Goal: Transaction & Acquisition: Purchase product/service

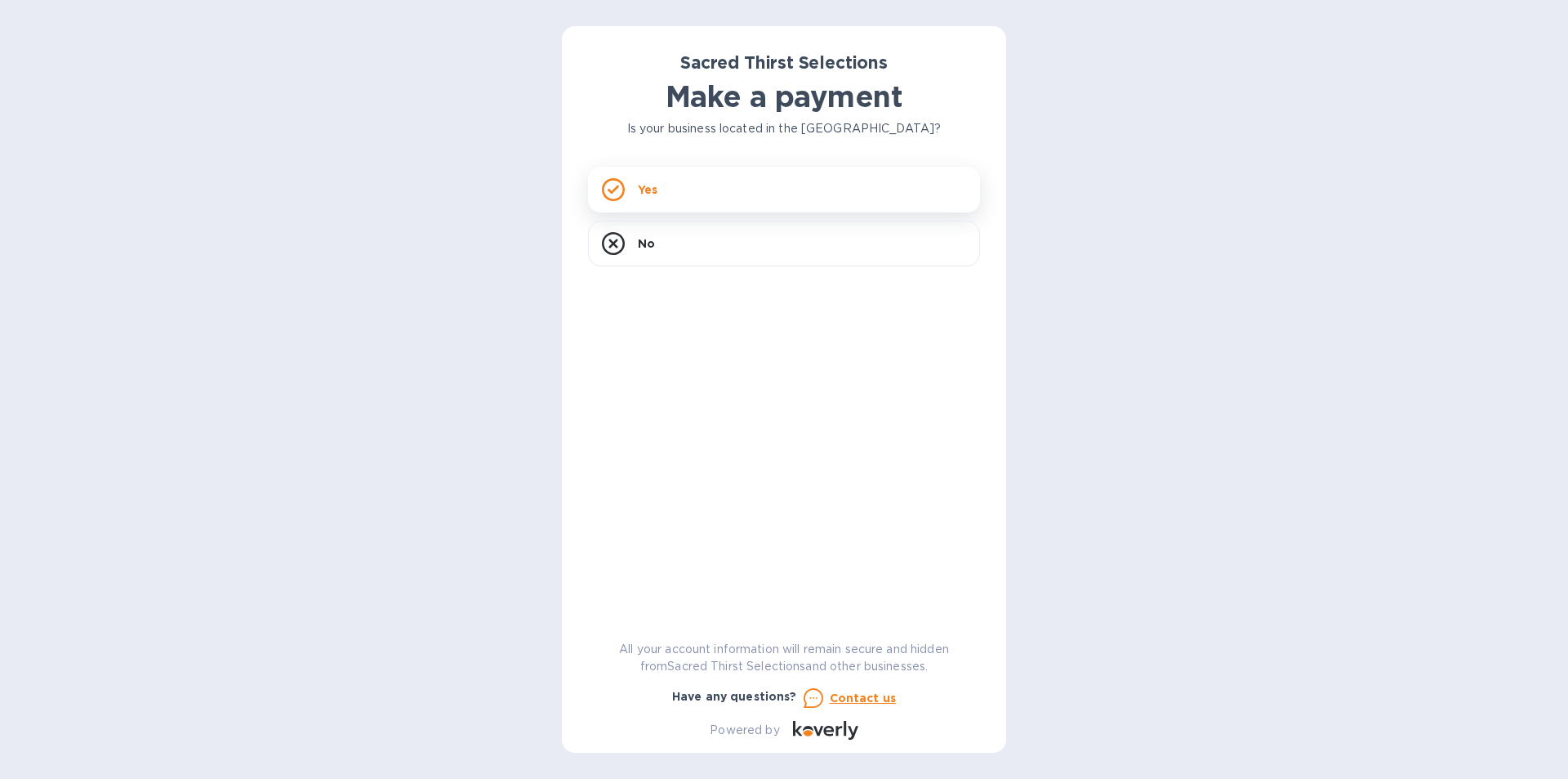
click at [688, 198] on div "Yes" at bounding box center [784, 190] width 392 height 45
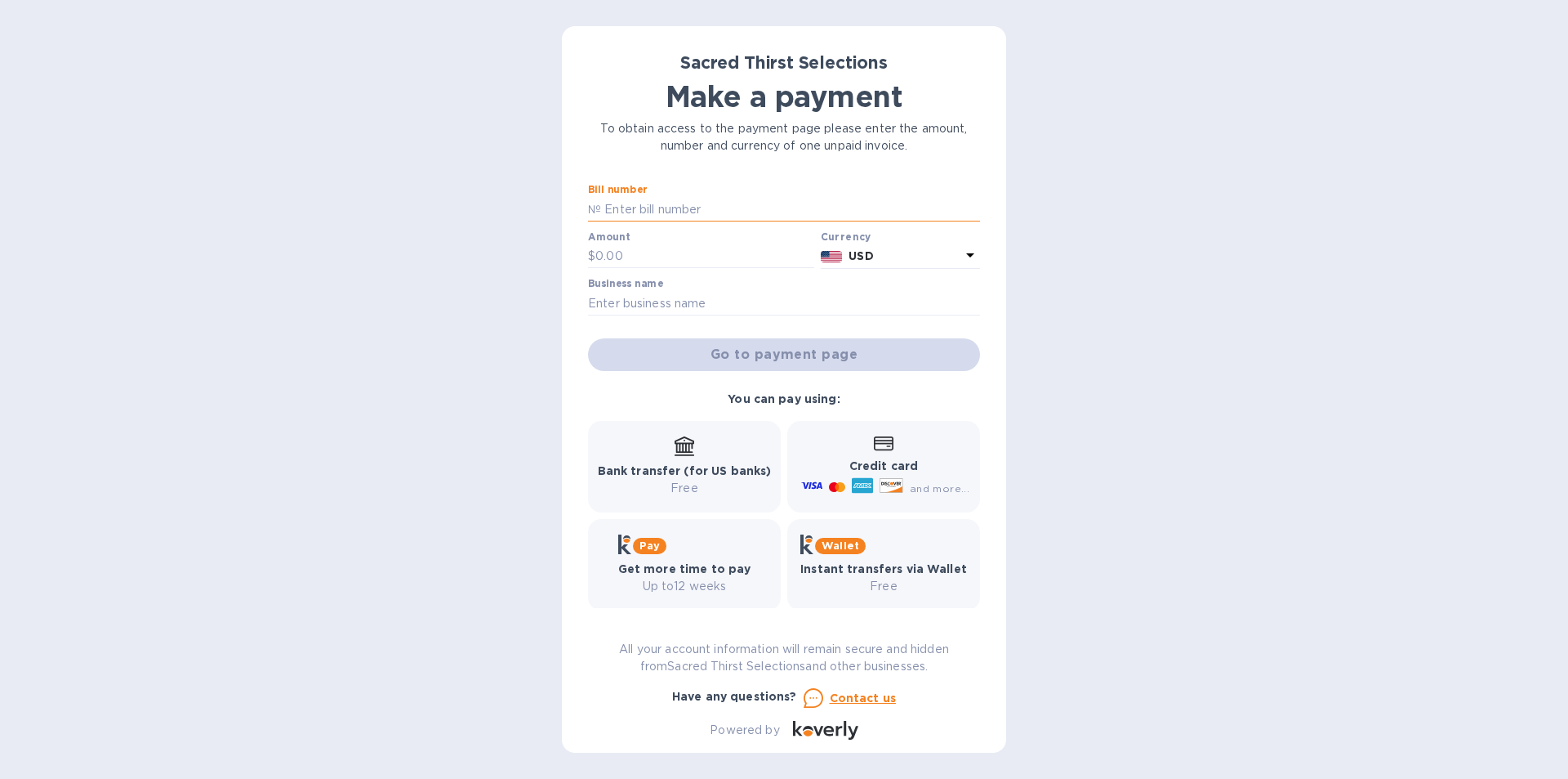
click at [678, 205] on input "text" at bounding box center [791, 209] width 379 height 24
type input "53225"
click at [662, 247] on input "290.47" at bounding box center [704, 256] width 219 height 24
type input "290.40"
click at [732, 310] on input "text" at bounding box center [784, 303] width 392 height 24
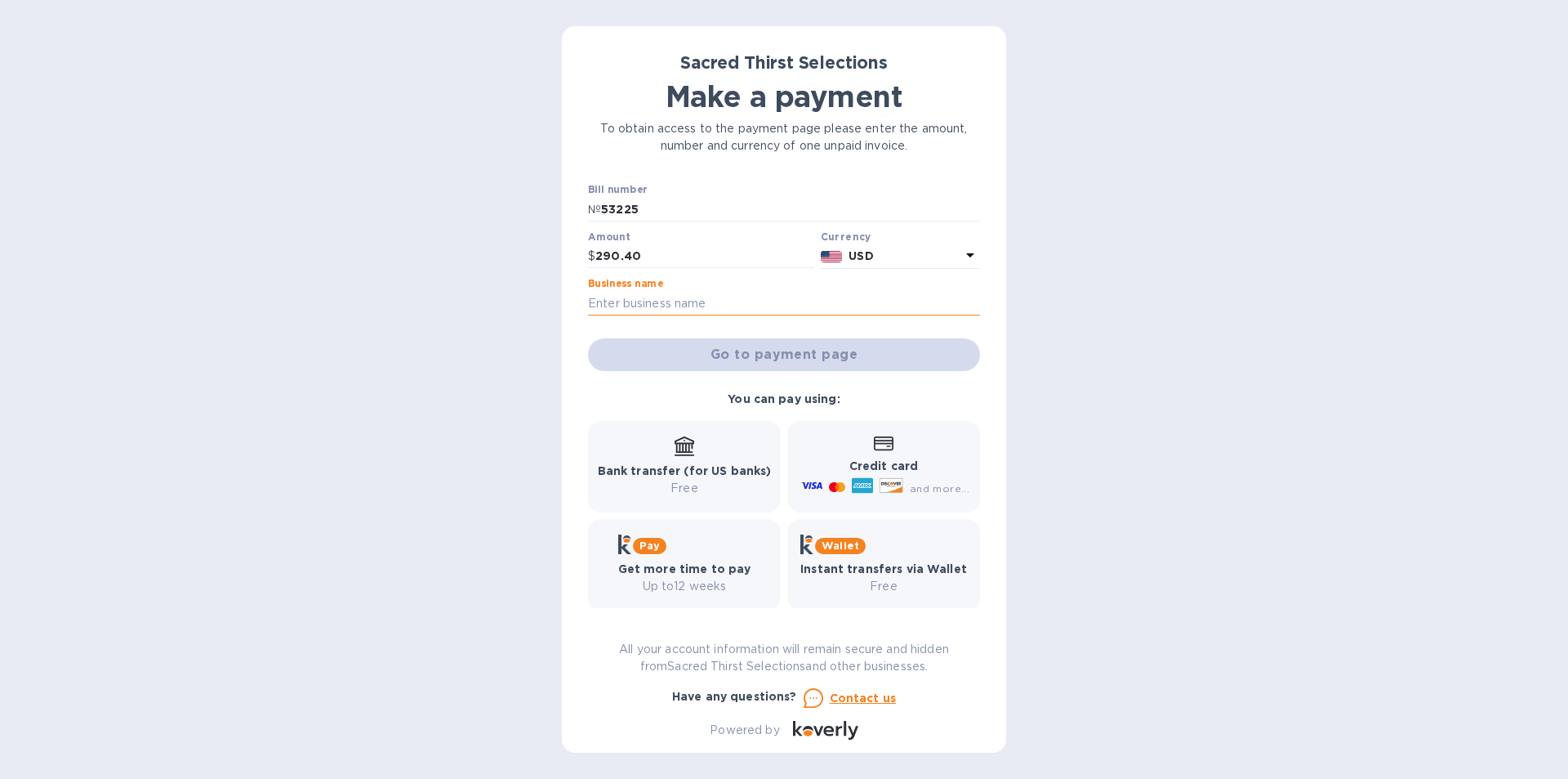
type input "[GEOGRAPHIC_DATA]"
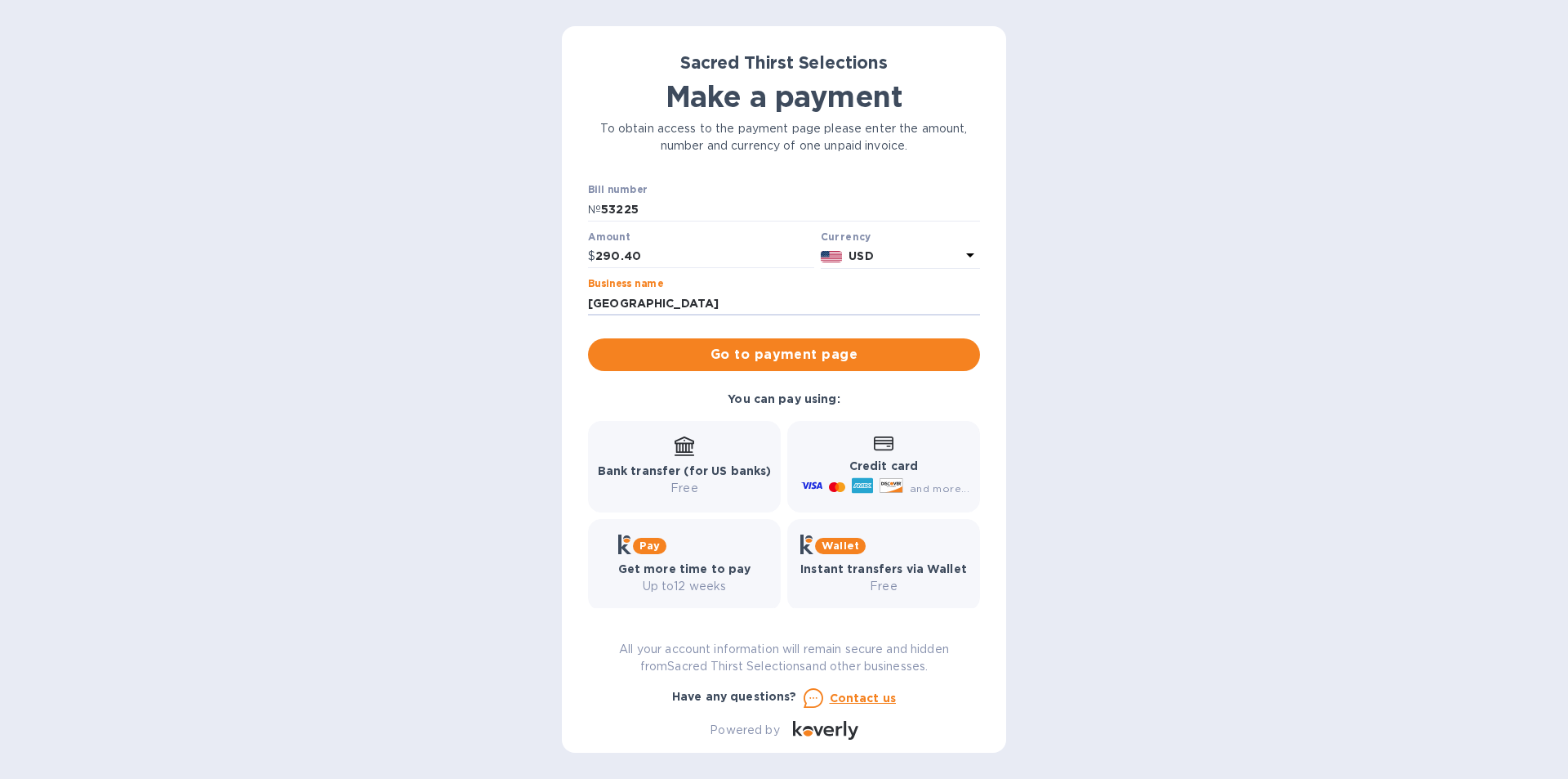
click at [724, 455] on div "Bank transfer (for US banks) Free" at bounding box center [684, 466] width 174 height 60
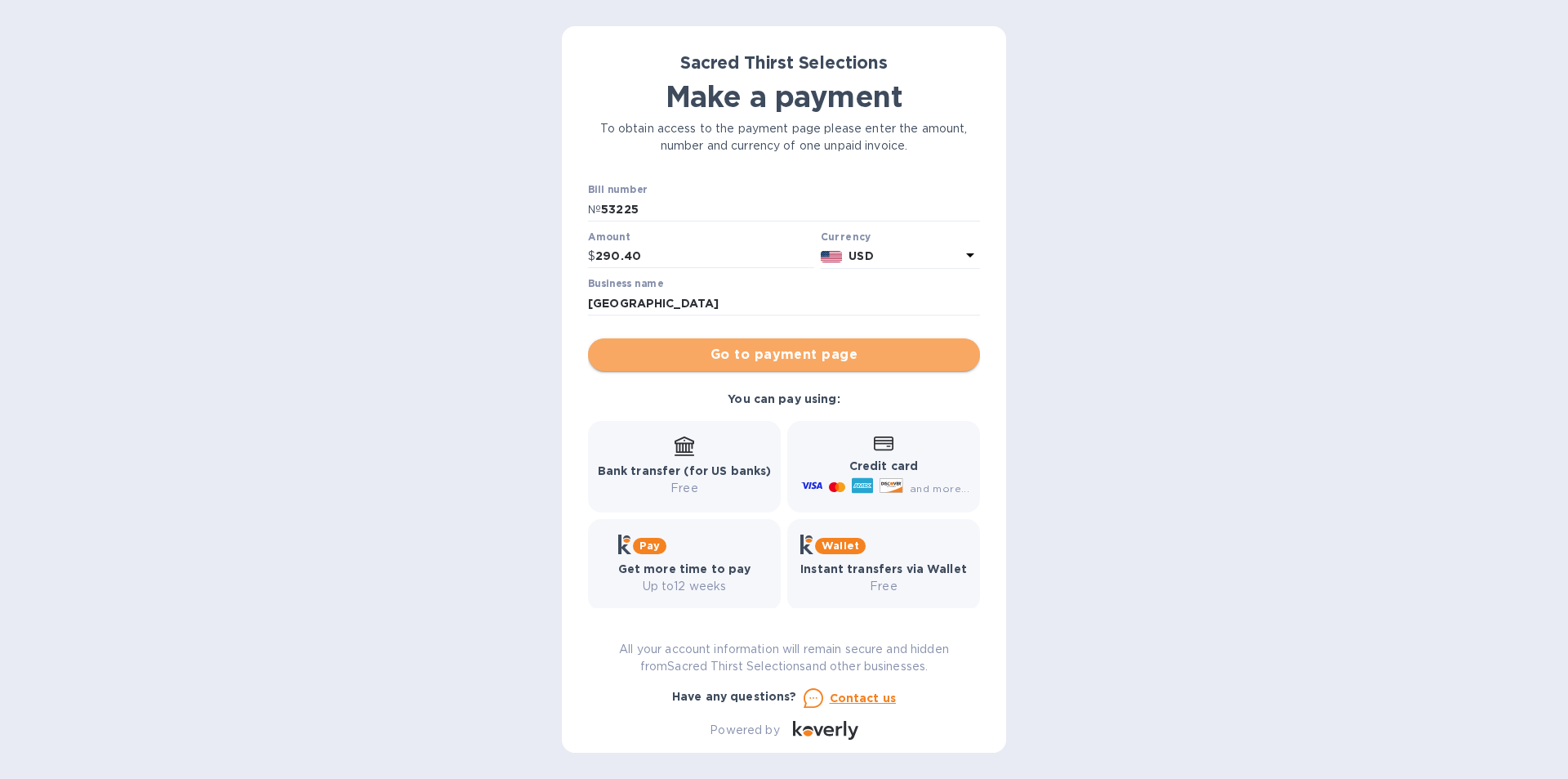
click at [787, 357] on span "Go to payment page" at bounding box center [784, 354] width 366 height 19
